Goal: Use online tool/utility: Utilize a website feature to perform a specific function

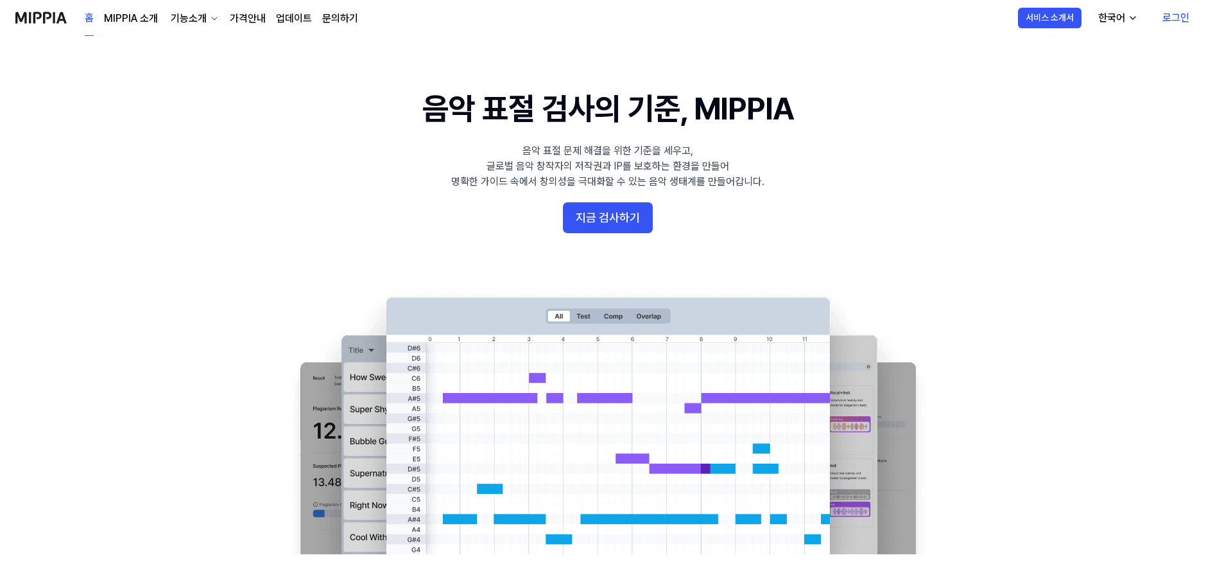
click at [393, 198] on 배너 "음악 표절 검사의 기준, MIPPIA 음악 표절 문제 해결을 위한 기준을 세우고, 글로벌 음악 창작자의 저작권과 IP를 보호하는 환경을 만들어…" at bounding box center [608, 320] width 924 height 467
click at [1171, 17] on link "로그인" at bounding box center [1175, 18] width 47 height 36
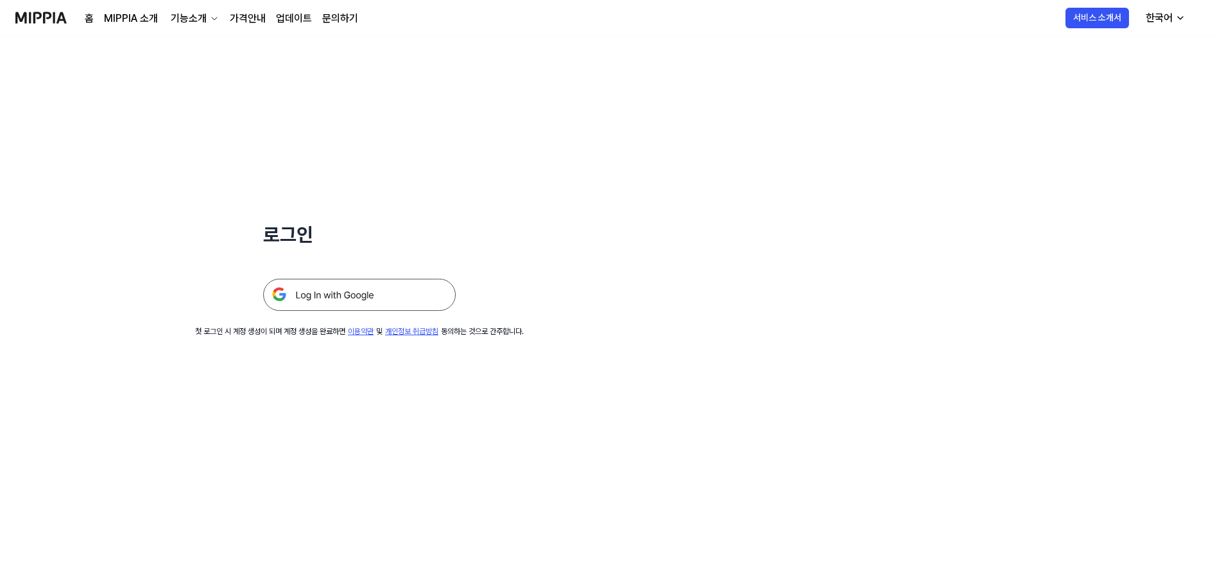
click at [346, 298] on img at bounding box center [359, 295] width 193 height 32
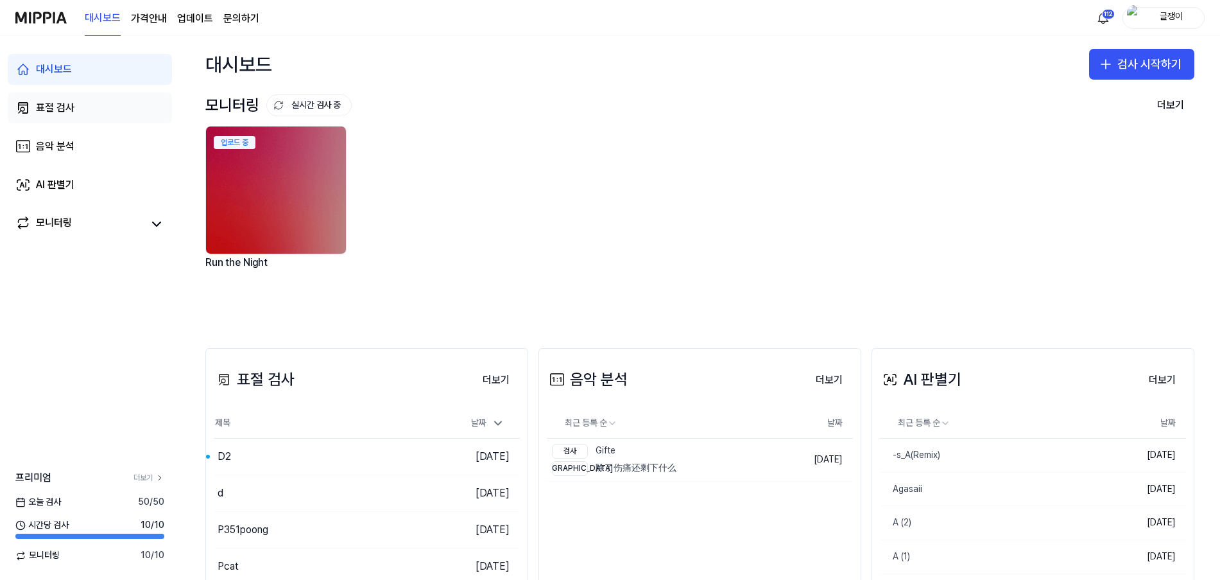
click at [68, 105] on div "표절 검사" at bounding box center [55, 107] width 39 height 15
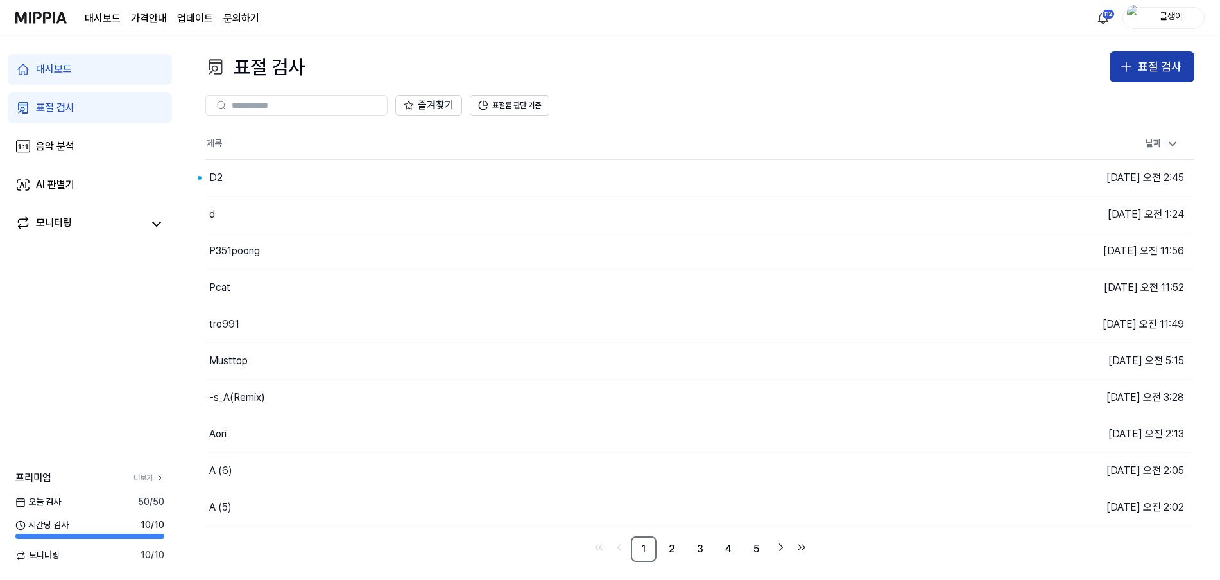
click at [1121, 71] on icon "button" at bounding box center [1126, 66] width 15 height 15
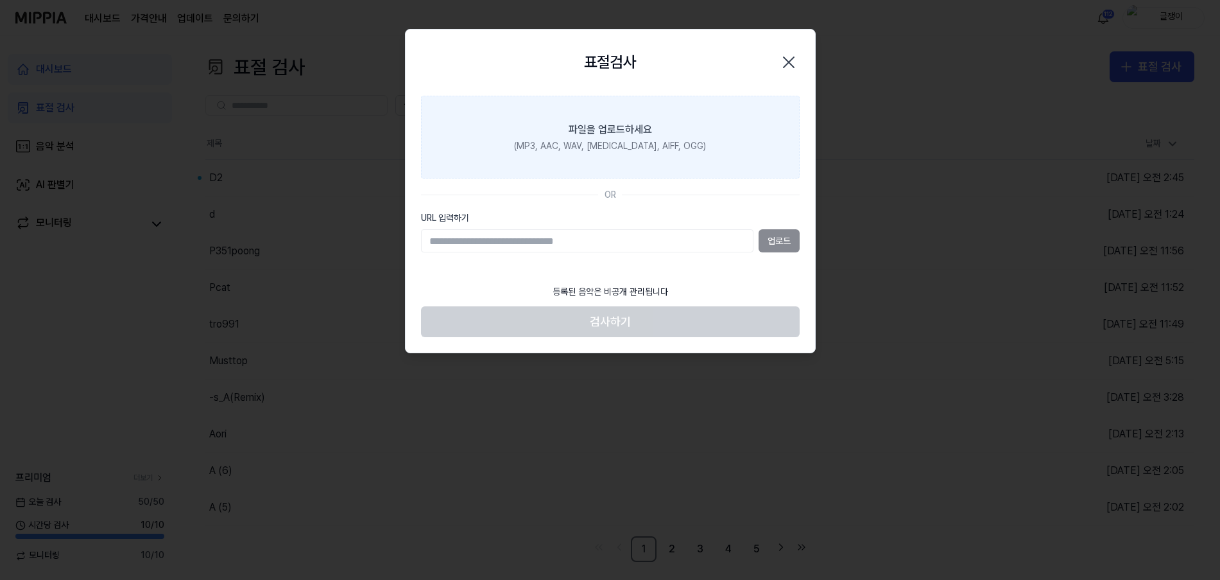
click at [613, 117] on label "파일을 업로드하세요 (MP3, AAC, WAV, [MEDICAL_DATA], AIFF, OGG)" at bounding box center [610, 137] width 379 height 83
click at [0, 0] on input "파일을 업로드하세요 (MP3, AAC, WAV, [MEDICAL_DATA], AIFF, OGG)" at bounding box center [0, 0] width 0 height 0
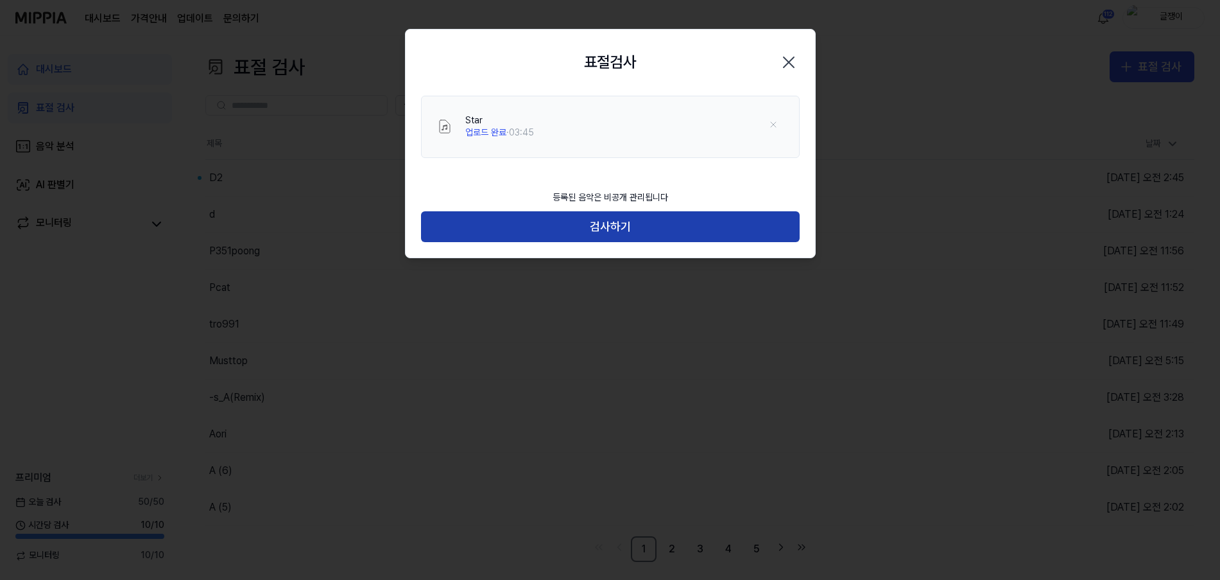
click at [617, 221] on button "검사하기" at bounding box center [610, 226] width 379 height 31
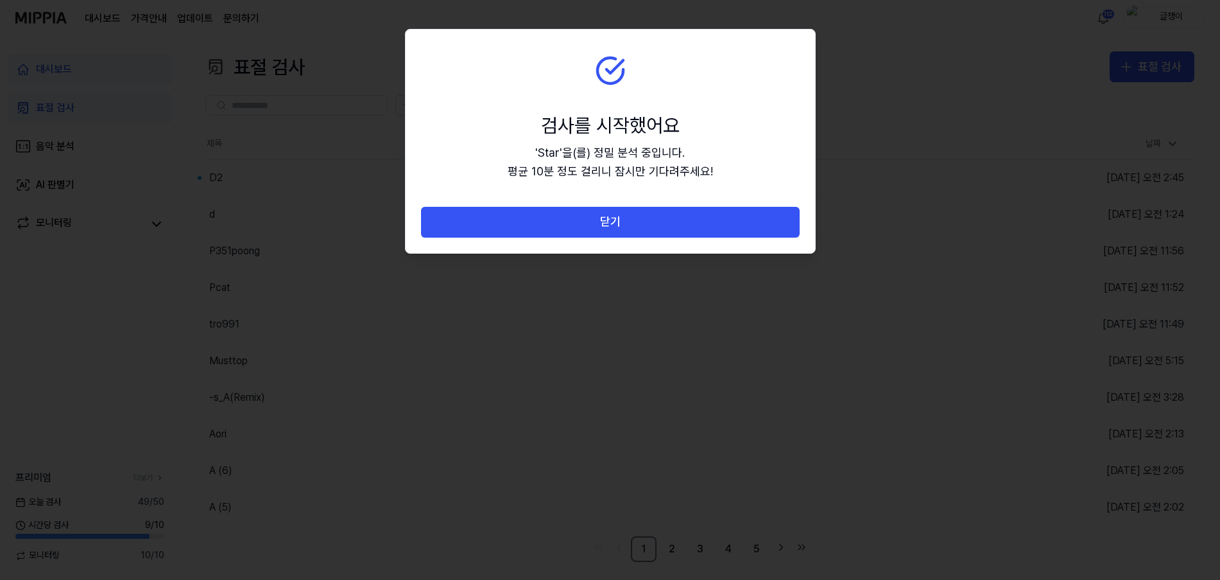
click at [617, 222] on button "닫기" at bounding box center [610, 222] width 379 height 31
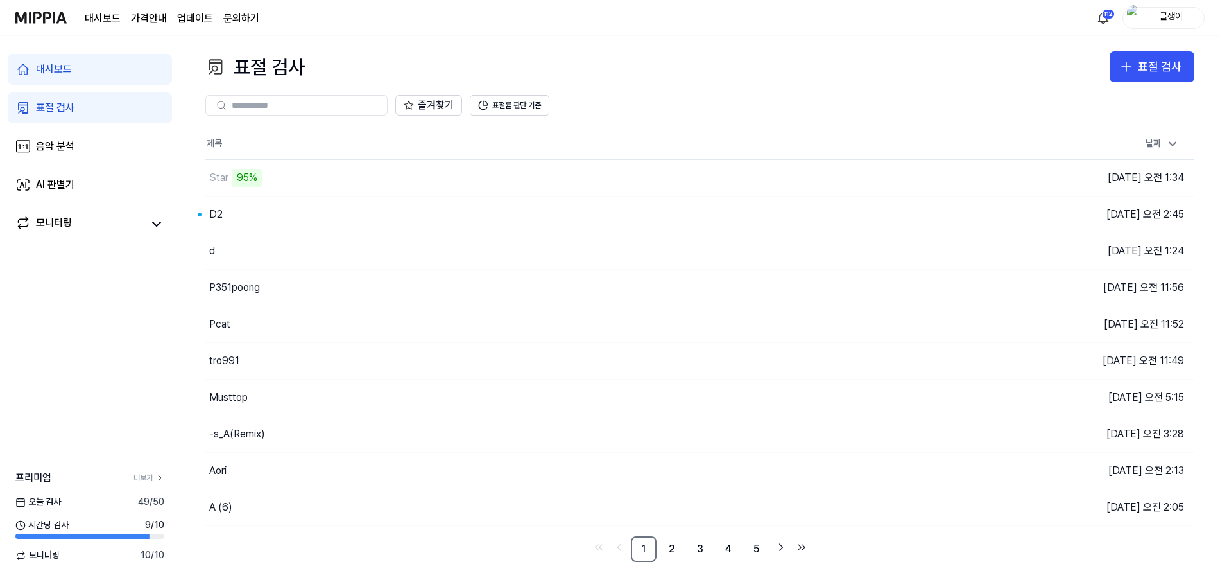
click at [108, 352] on div "대시보드 표절 검사 음악 분석 AI 판별기 모니터링 프리미엄 더보기 [DATE] 검사 49 / 50 시간당 검사 9 / 10 모니터링 10 /…" at bounding box center [90, 308] width 180 height 544
click at [666, 94] on div "즐겨찾기 표절률 판단 기준" at bounding box center [699, 105] width 989 height 46
click at [862, 174] on button "이동하기" at bounding box center [868, 178] width 46 height 21
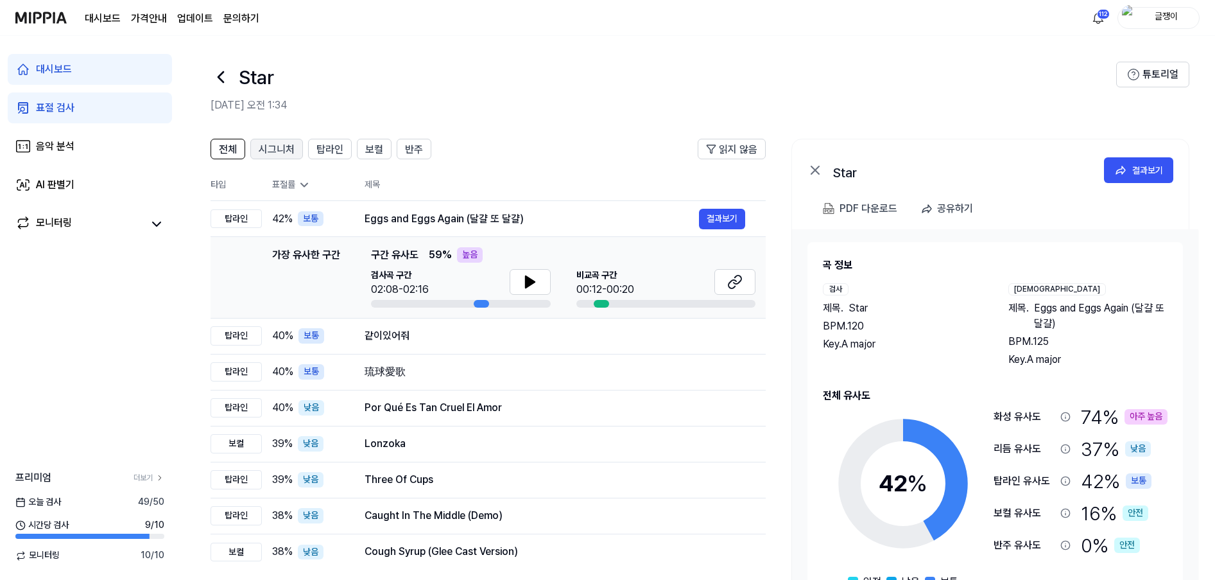
click at [277, 150] on span "시그니처" at bounding box center [277, 149] width 36 height 15
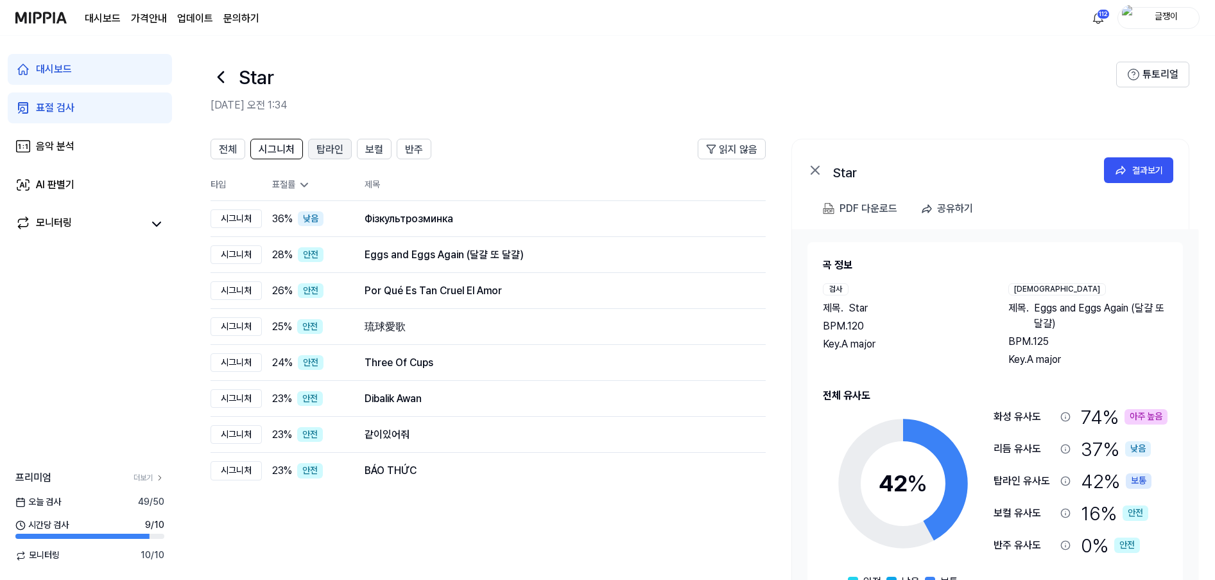
click at [330, 155] on span "탑라인" at bounding box center [329, 149] width 27 height 15
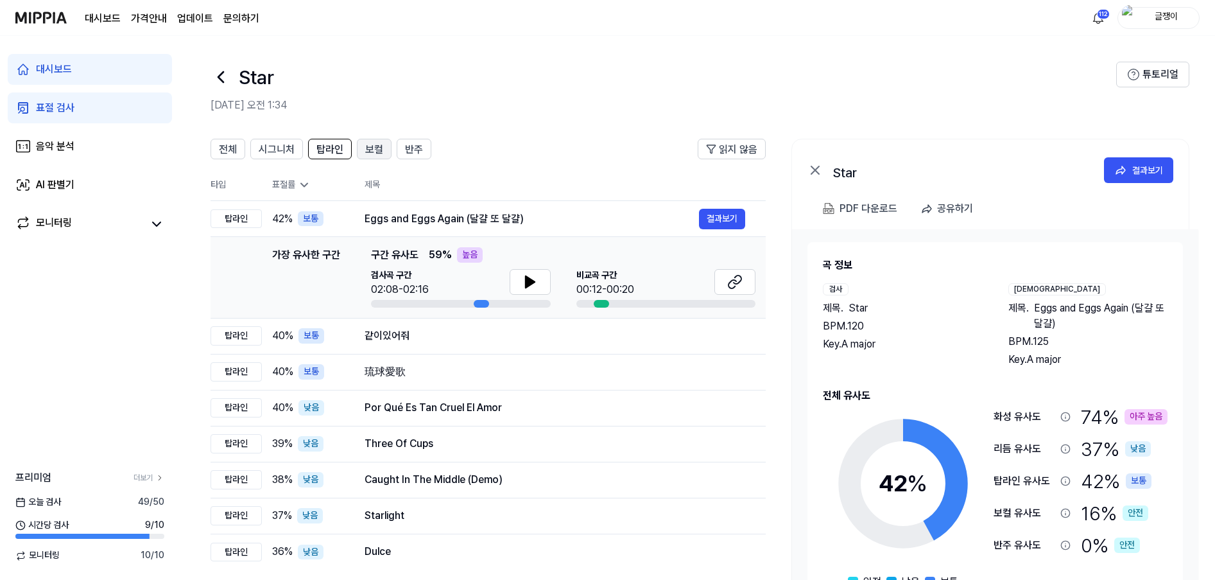
click at [366, 150] on span "보컬" at bounding box center [374, 149] width 18 height 15
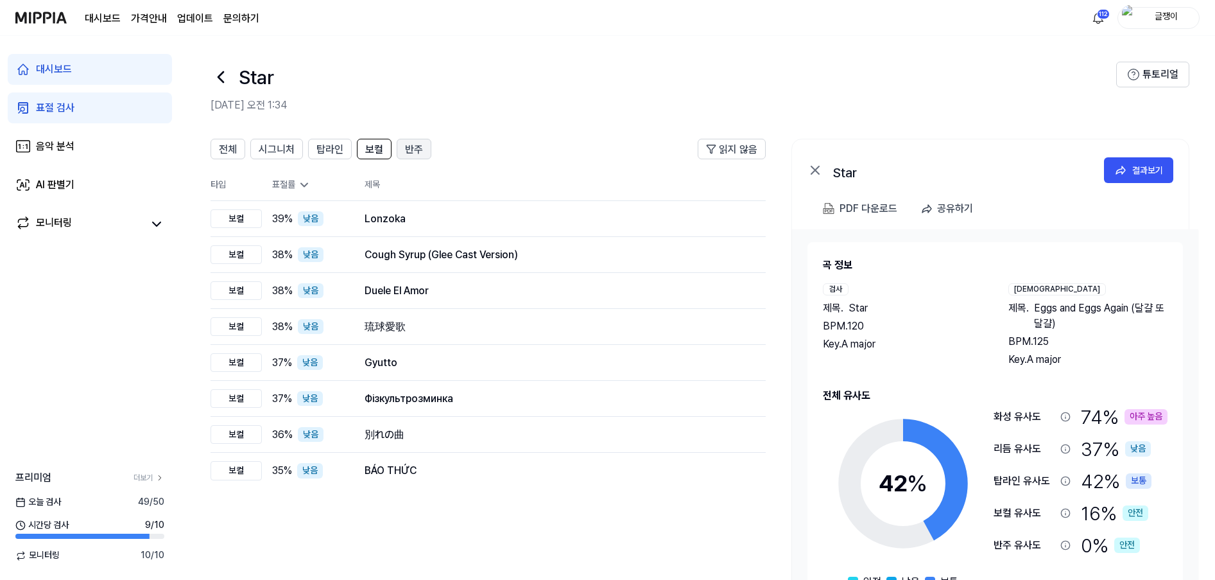
click at [415, 147] on span "반주" at bounding box center [414, 149] width 18 height 15
click at [230, 148] on span "전체" at bounding box center [228, 149] width 18 height 15
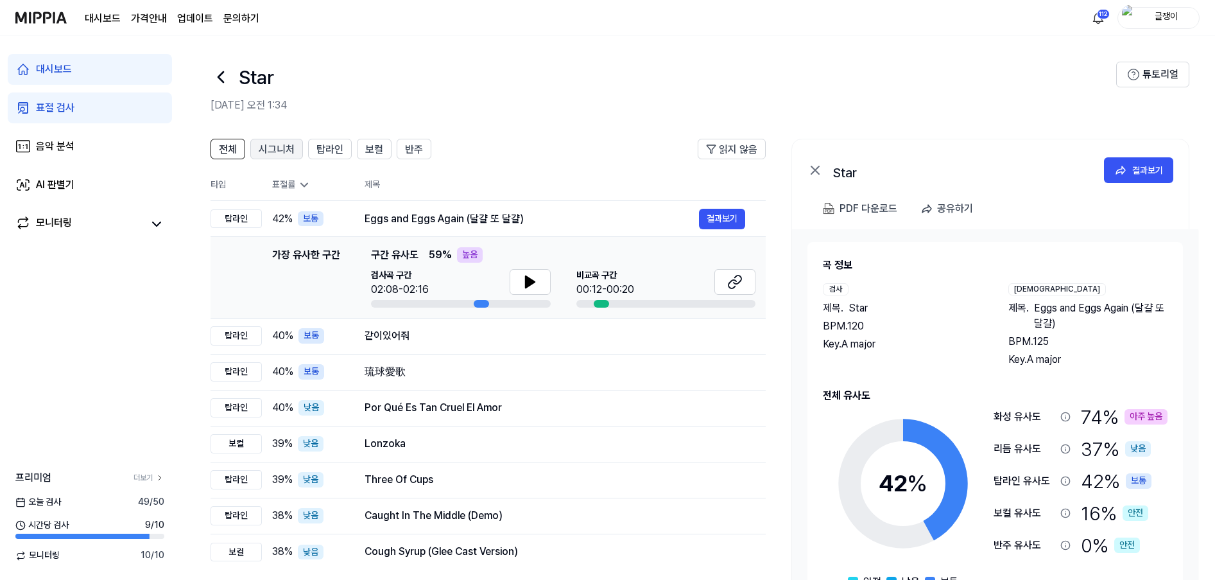
click at [290, 147] on span "시그니처" at bounding box center [277, 149] width 36 height 15
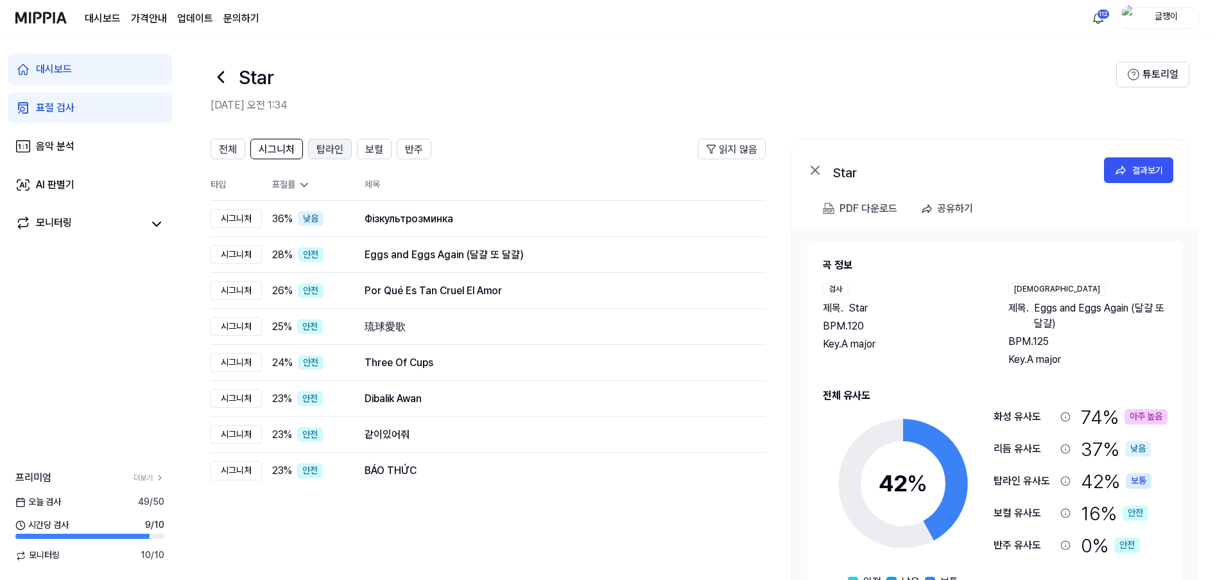
click at [331, 150] on span "탑라인" at bounding box center [329, 149] width 27 height 15
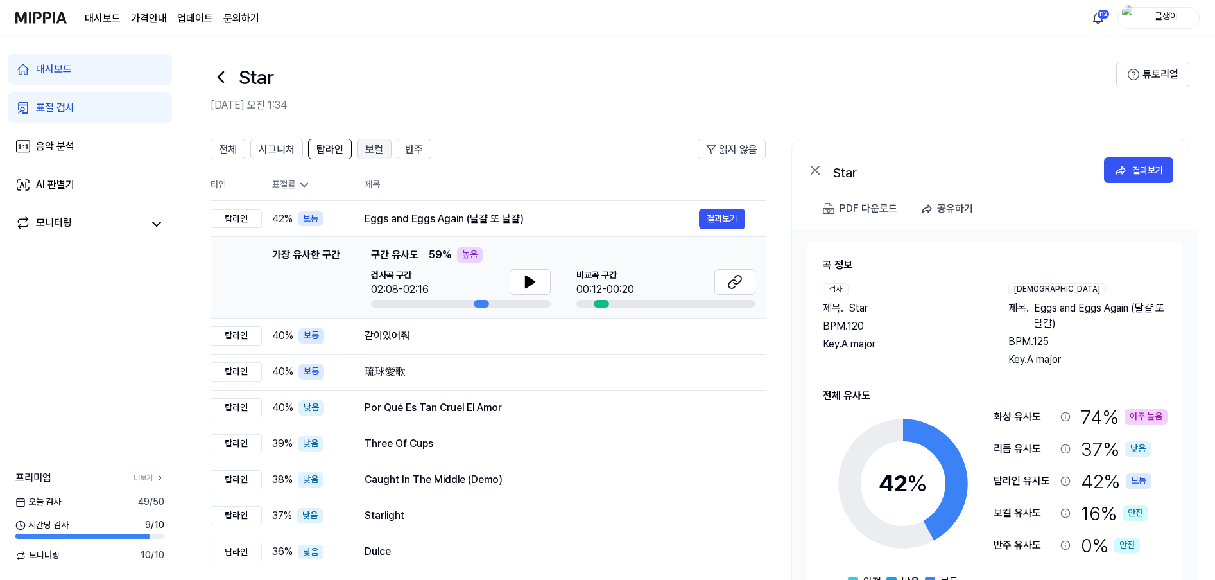
click at [372, 145] on span "보컬" at bounding box center [374, 149] width 18 height 15
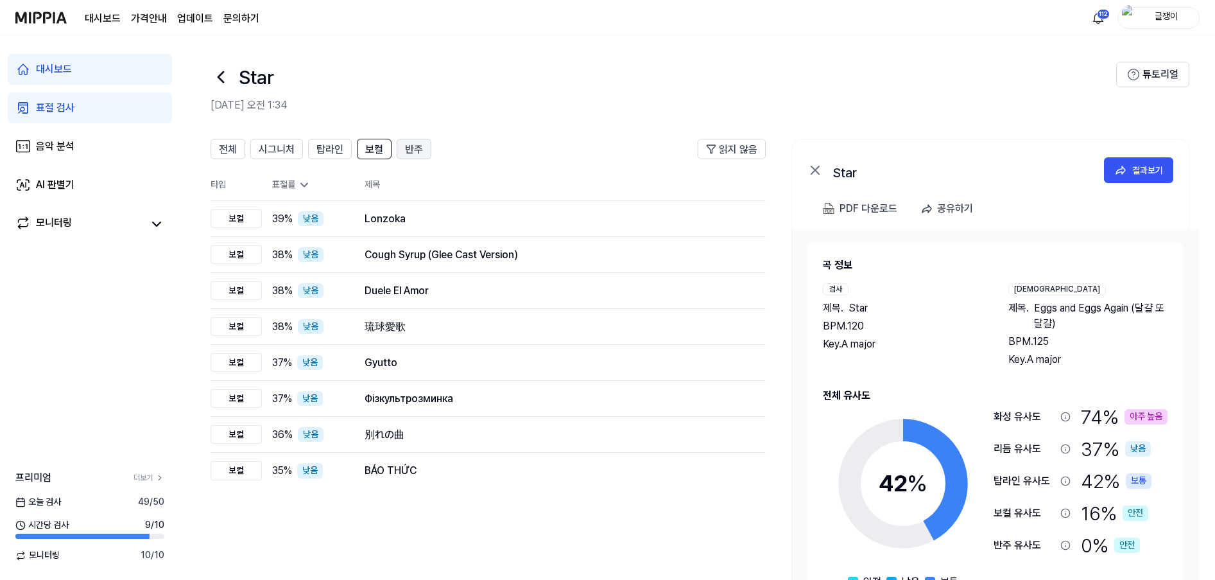
click at [413, 150] on span "반주" at bounding box center [414, 149] width 18 height 15
click at [230, 142] on span "전체" at bounding box center [228, 149] width 18 height 15
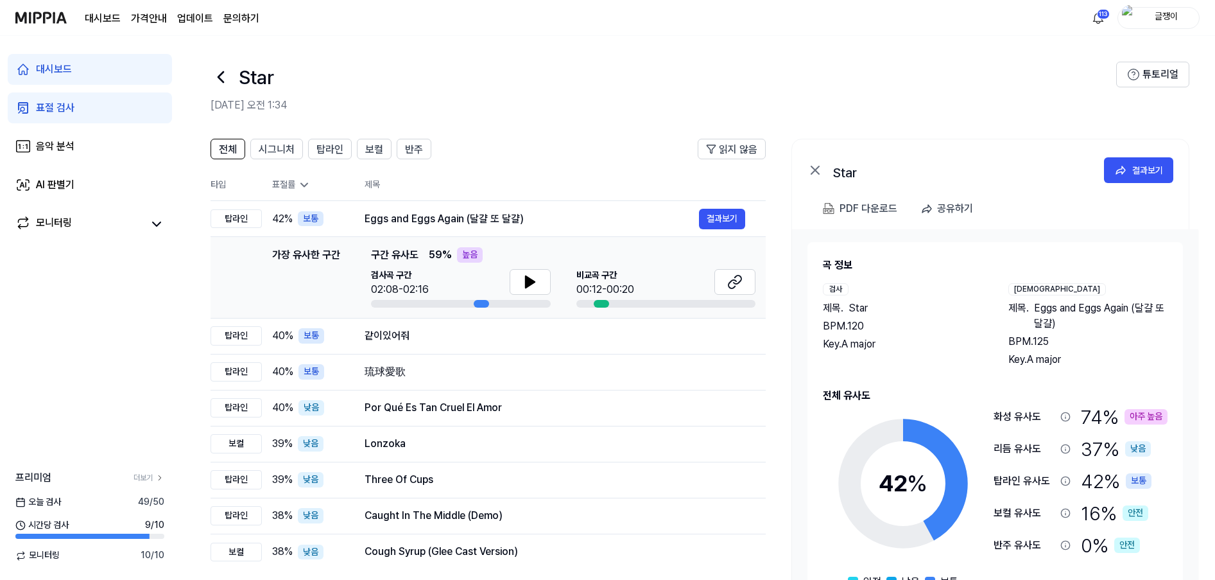
click at [67, 108] on div "표절 검사" at bounding box center [55, 107] width 39 height 15
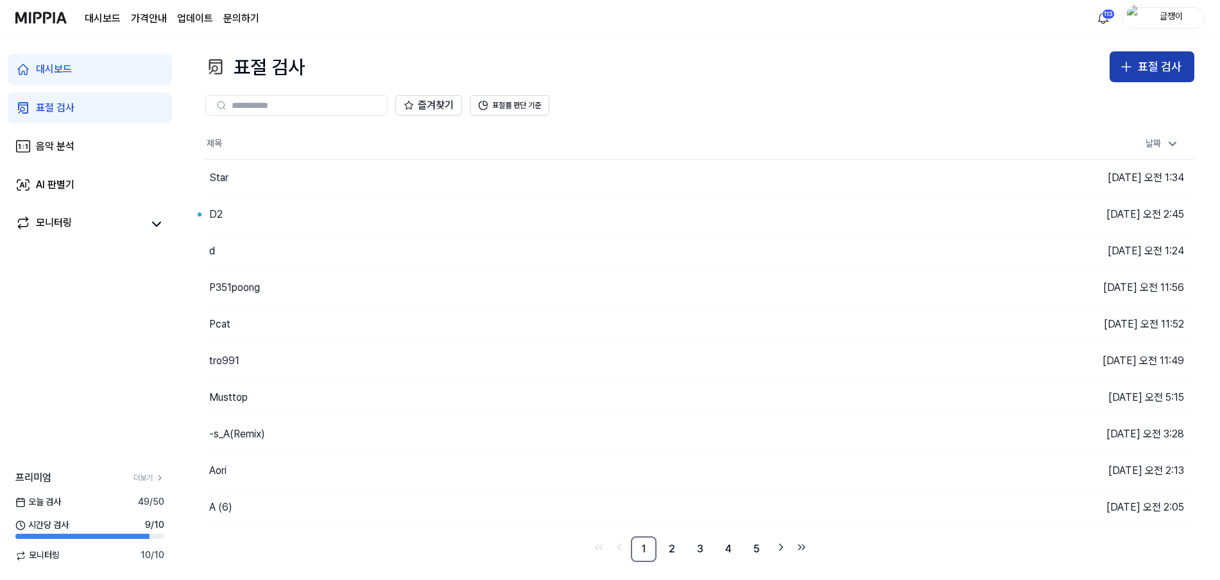
click at [1171, 60] on div "표절 검사" at bounding box center [1160, 67] width 44 height 19
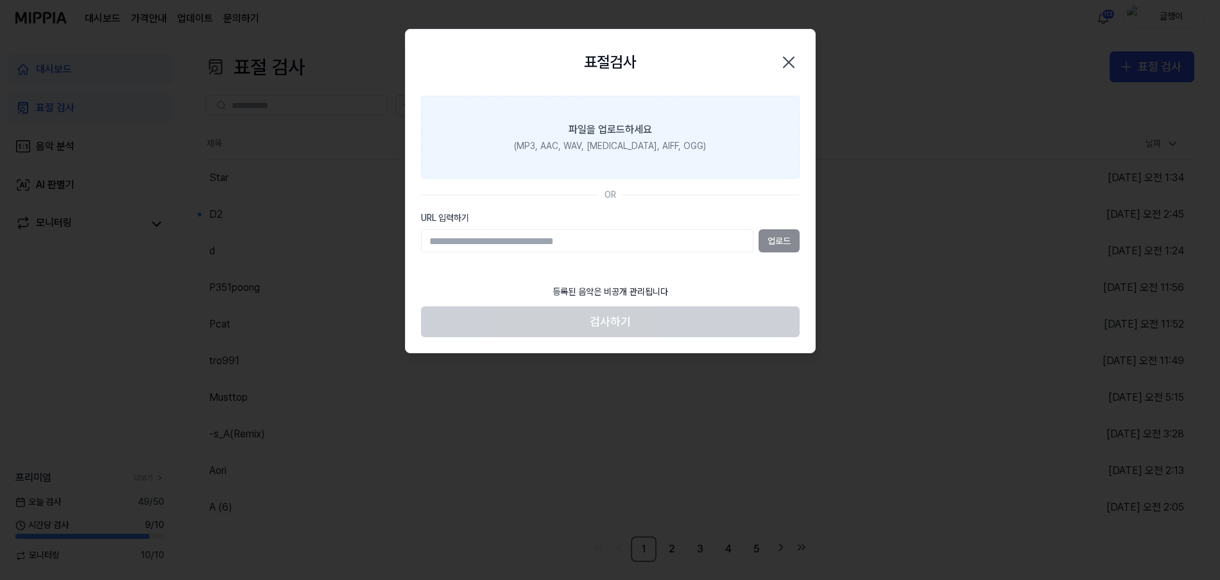
click at [630, 123] on div "파일을 업로드하세요" at bounding box center [610, 129] width 83 height 15
click at [0, 0] on input "파일을 업로드하세요 (MP3, AAC, WAV, [MEDICAL_DATA], AIFF, OGG)" at bounding box center [0, 0] width 0 height 0
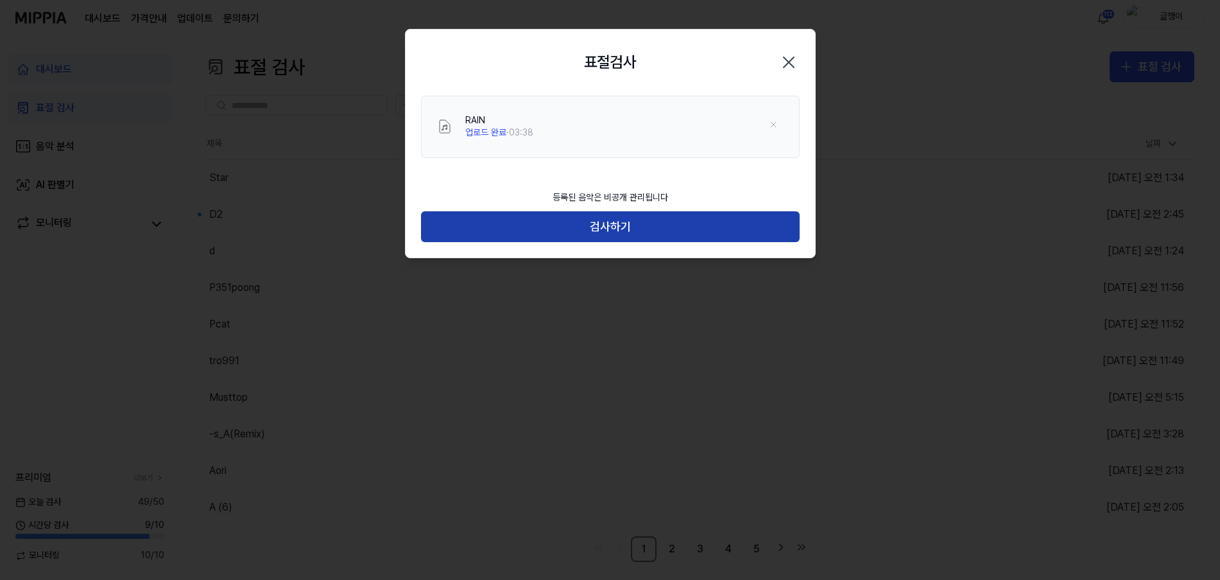
click at [610, 230] on button "검사하기" at bounding box center [610, 226] width 379 height 31
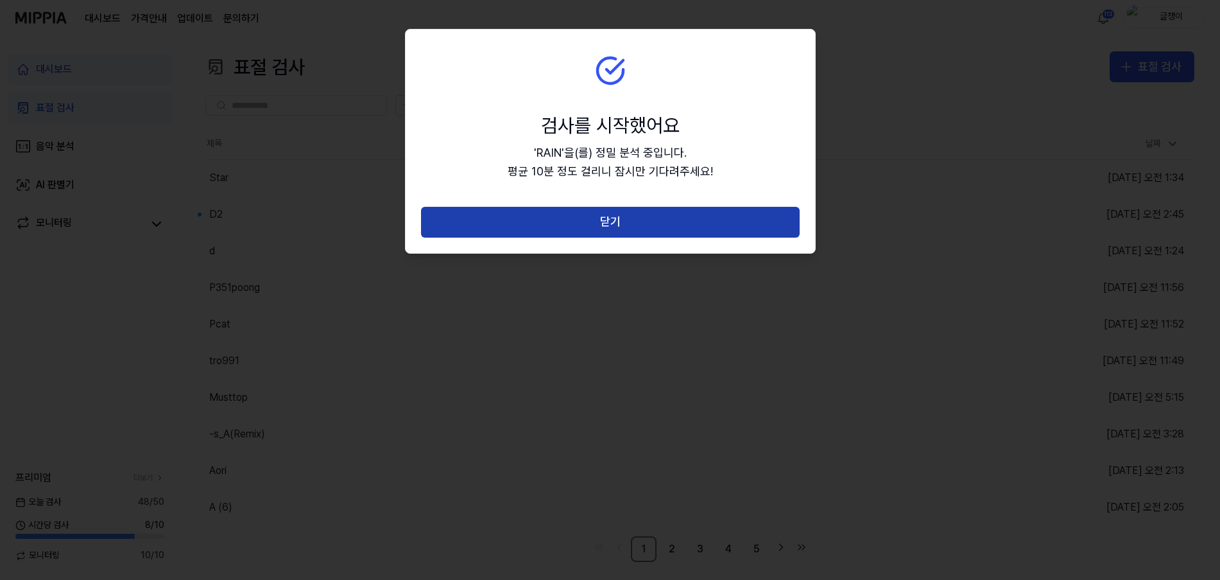
click at [616, 221] on button "닫기" at bounding box center [610, 222] width 379 height 31
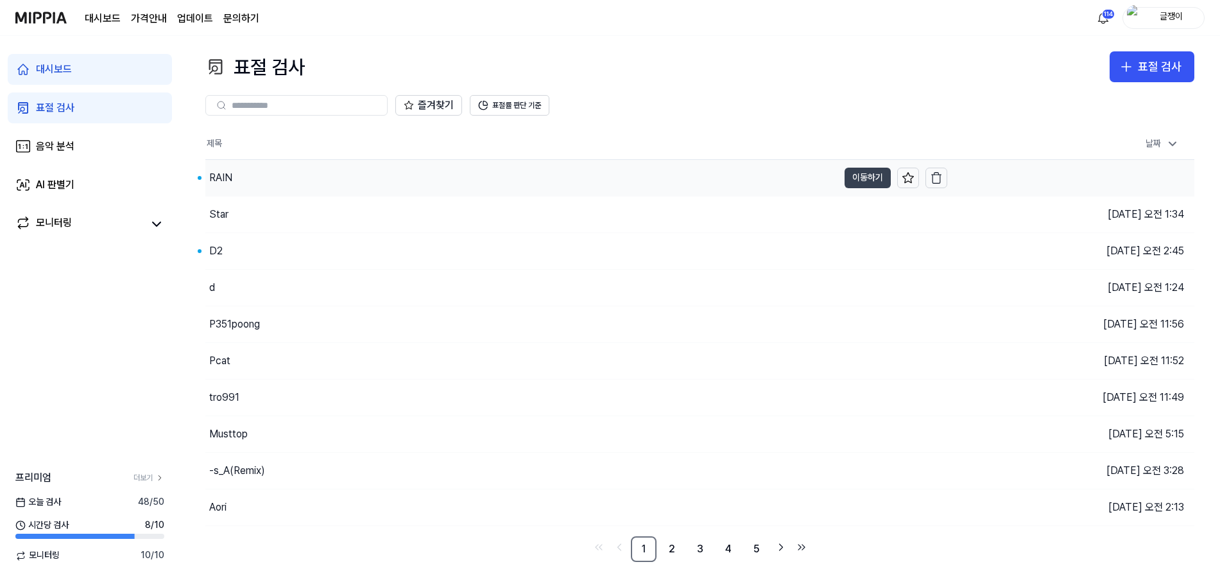
click at [855, 172] on button "이동하기" at bounding box center [868, 178] width 46 height 21
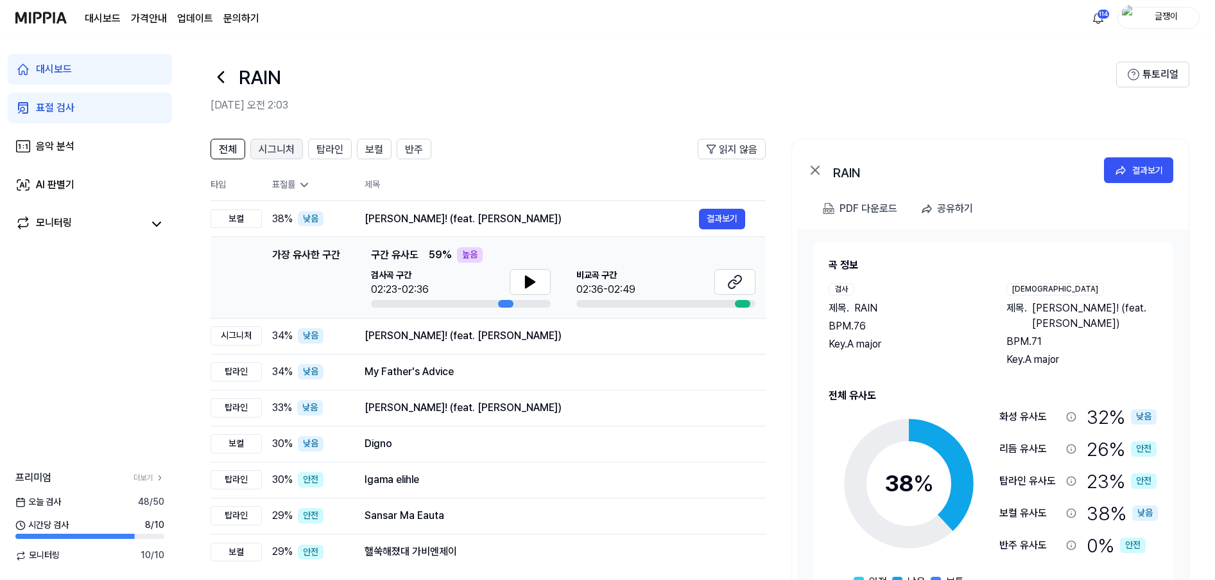
click at [263, 147] on span "시그니처" at bounding box center [277, 149] width 36 height 15
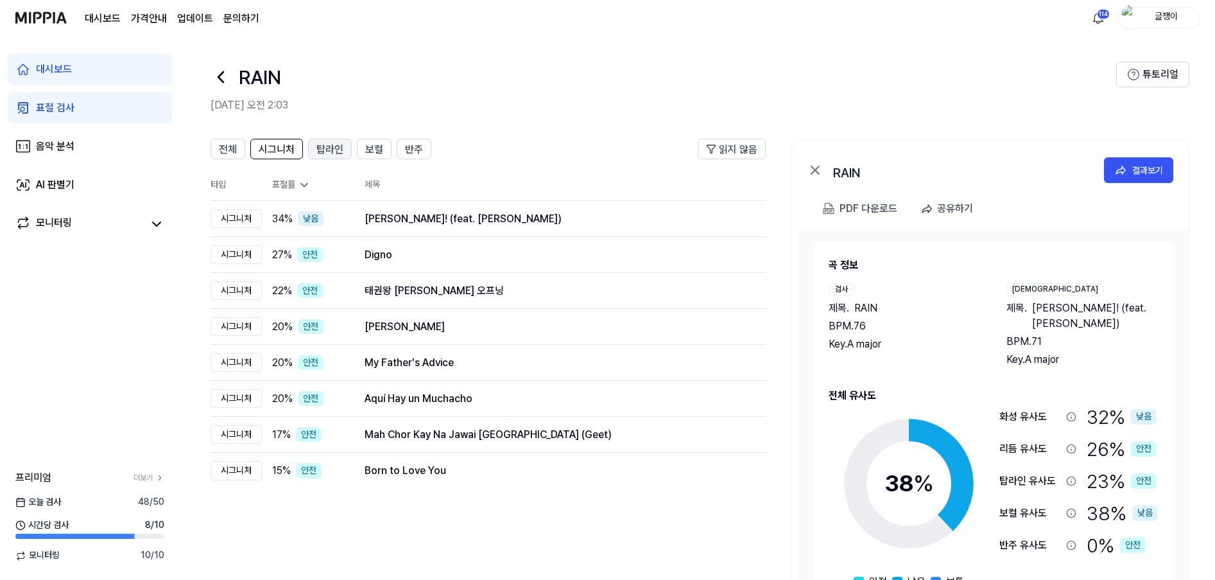
click at [328, 148] on span "탑라인" at bounding box center [329, 149] width 27 height 15
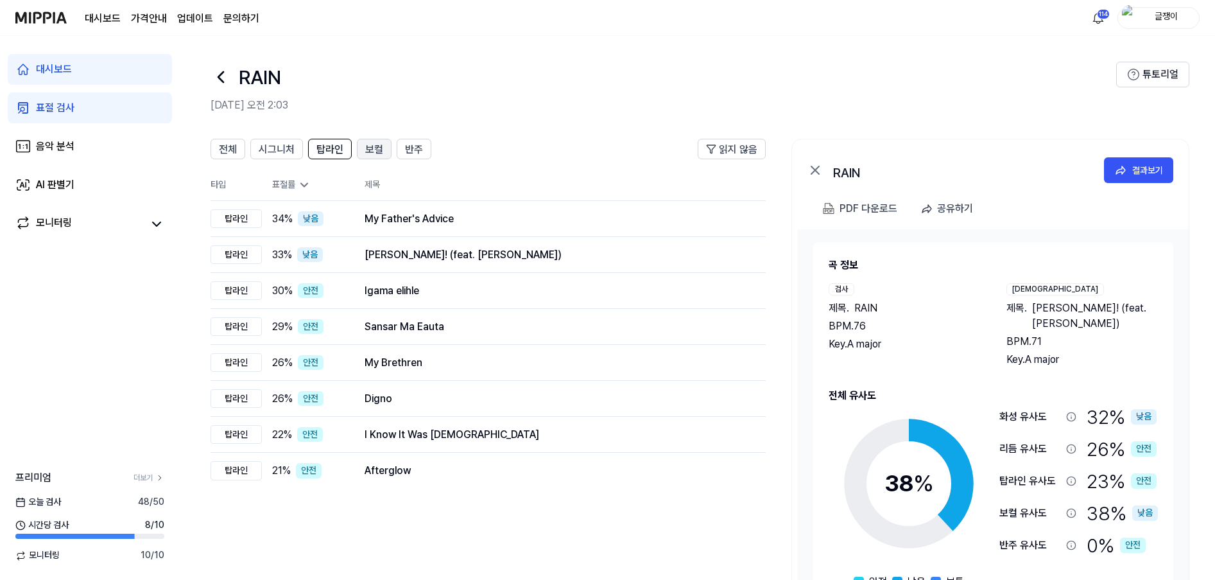
drag, startPoint x: 371, startPoint y: 144, endPoint x: 380, endPoint y: 142, distance: 9.2
click at [371, 144] on span "보컬" at bounding box center [374, 149] width 18 height 15
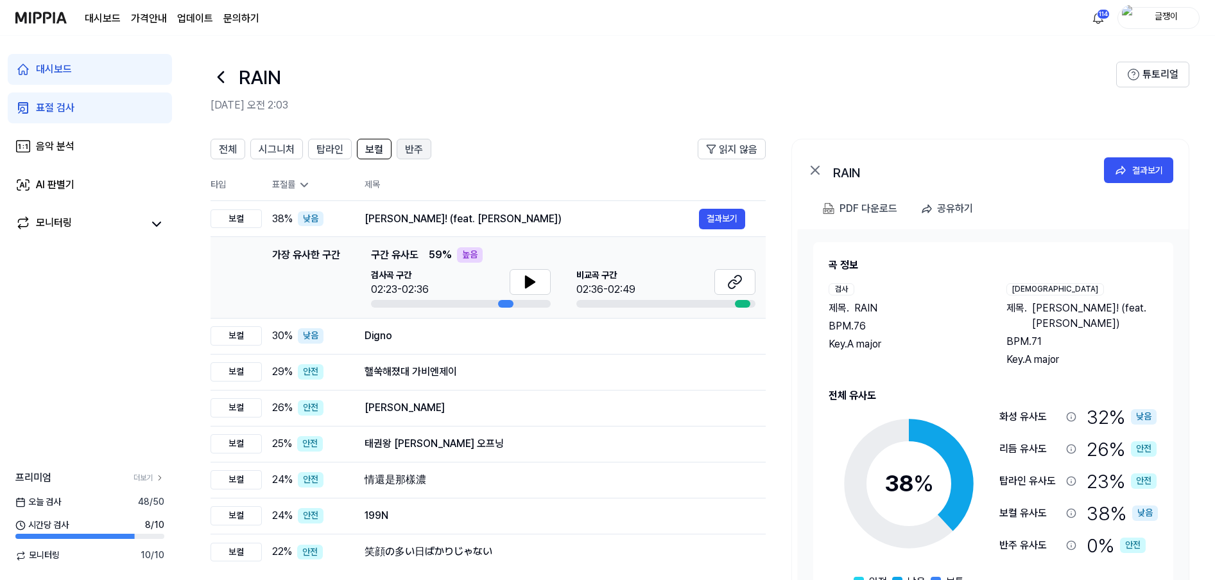
click at [411, 145] on span "반주" at bounding box center [414, 149] width 18 height 15
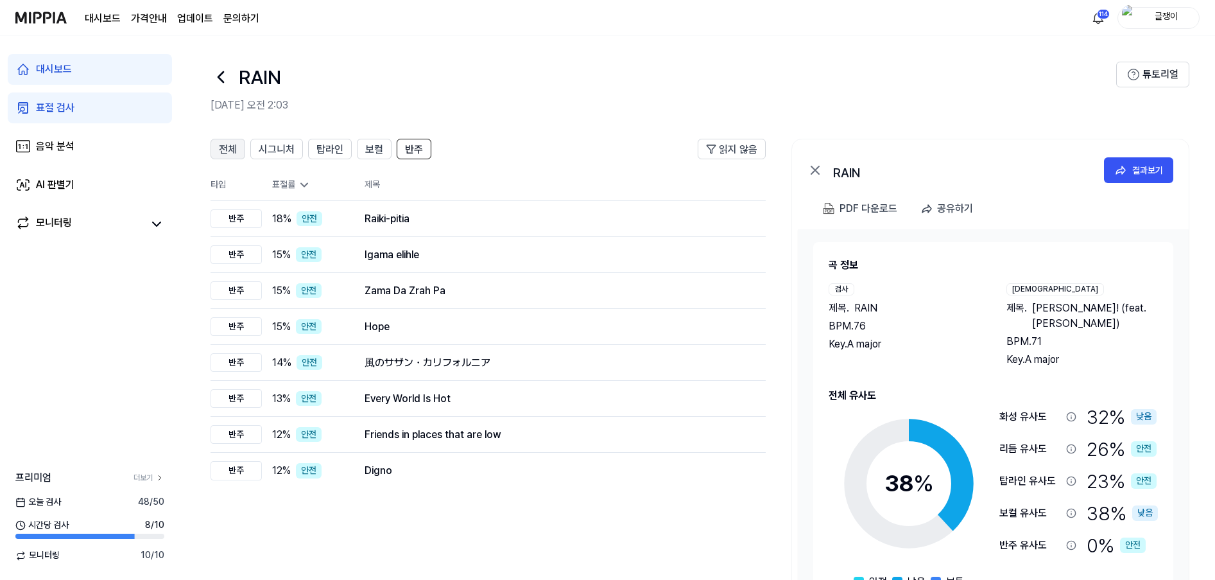
click at [234, 153] on span "전체" at bounding box center [228, 149] width 18 height 15
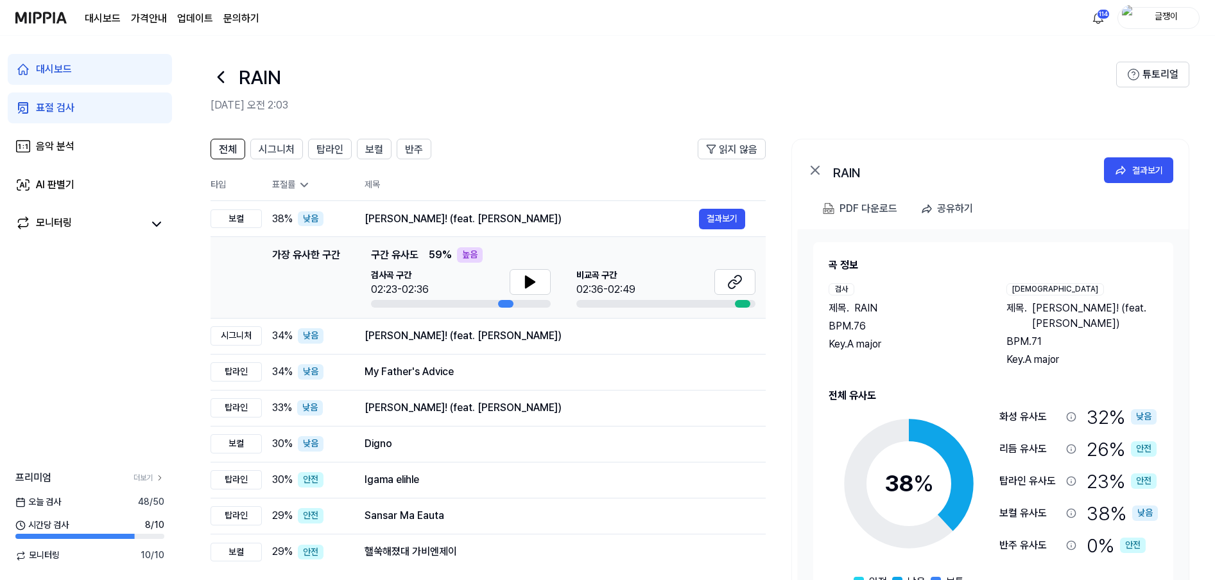
click at [55, 110] on div "표절 검사" at bounding box center [55, 107] width 39 height 15
